Goal: Information Seeking & Learning: Find specific fact

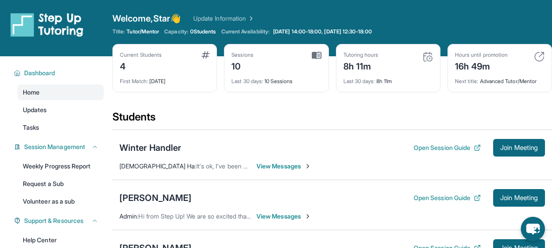
scroll to position [128, 0]
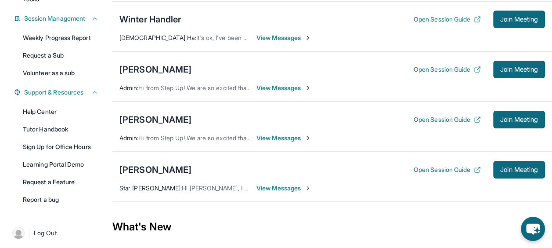
click at [172, 19] on div "Winter Handler" at bounding box center [149, 19] width 61 height 12
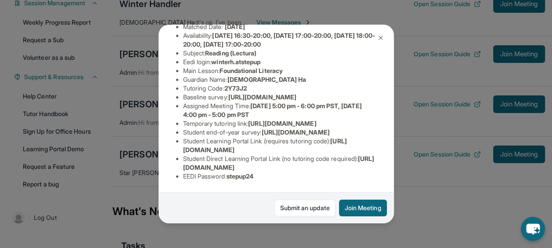
scroll to position [210, 0]
click at [240, 145] on span "[URL][DOMAIN_NAME]" at bounding box center [265, 145] width 164 height 16
drag, startPoint x: 183, startPoint y: 146, endPoint x: 349, endPoint y: 146, distance: 166.4
click at [349, 146] on li "Student Learning Portal Link (requires tutoring code) : https://student-portal.…" at bounding box center [279, 146] width 193 height 18
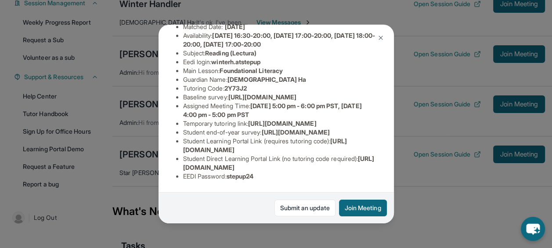
copy span "https://student-portal.stepuptutoring.org/student"
click at [263, 157] on li "Student Direct Learning Portal Link (no tutoring code required) : https://stude…" at bounding box center [279, 163] width 193 height 18
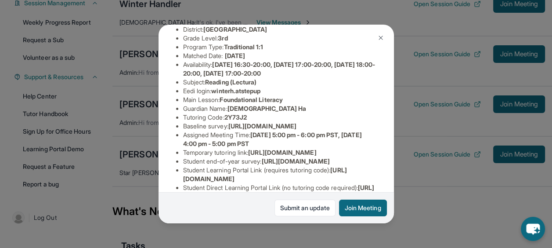
scroll to position [89, 0]
drag, startPoint x: 216, startPoint y: 98, endPoint x: 267, endPoint y: 101, distance: 51.4
click at [260, 95] on span "winterh.atstepup" at bounding box center [235, 90] width 49 height 7
copy span "winterh.atstepup"
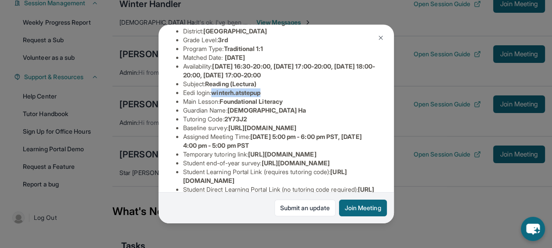
scroll to position [86, 0]
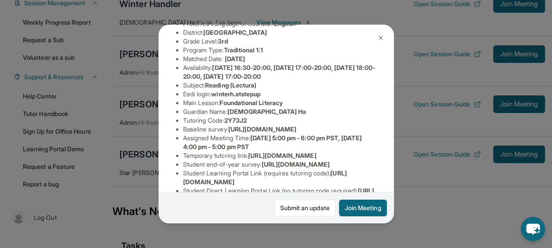
click at [211, 125] on li "Tutoring Code : 2Y73J2" at bounding box center [279, 120] width 193 height 9
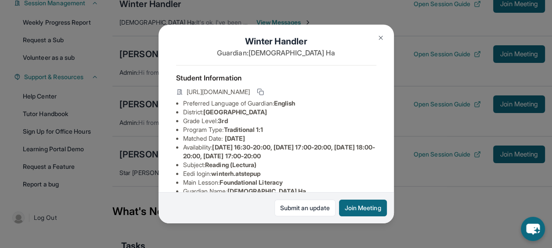
scroll to position [1, 0]
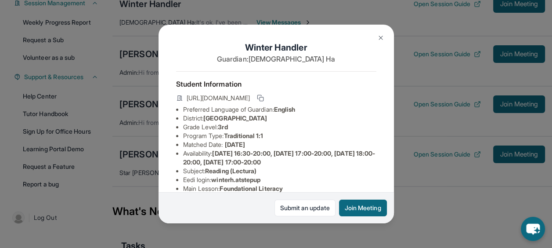
click at [425, 22] on div "Winter Handler Guardian: Dieu Ha Student Information https://student-portal.ste…" at bounding box center [276, 124] width 552 height 248
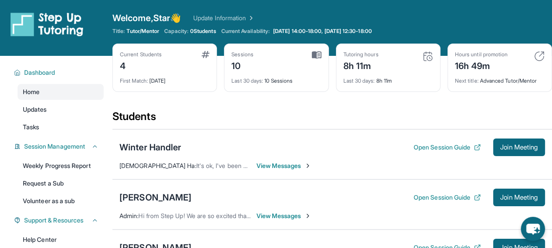
scroll to position [0, 0]
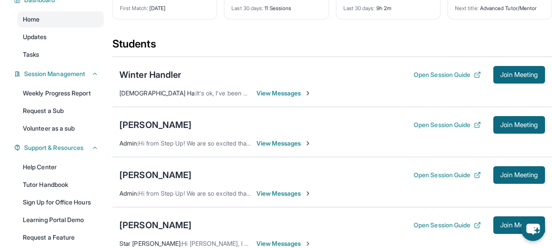
scroll to position [74, 0]
